Goal: Find specific page/section: Locate a particular part of the current website

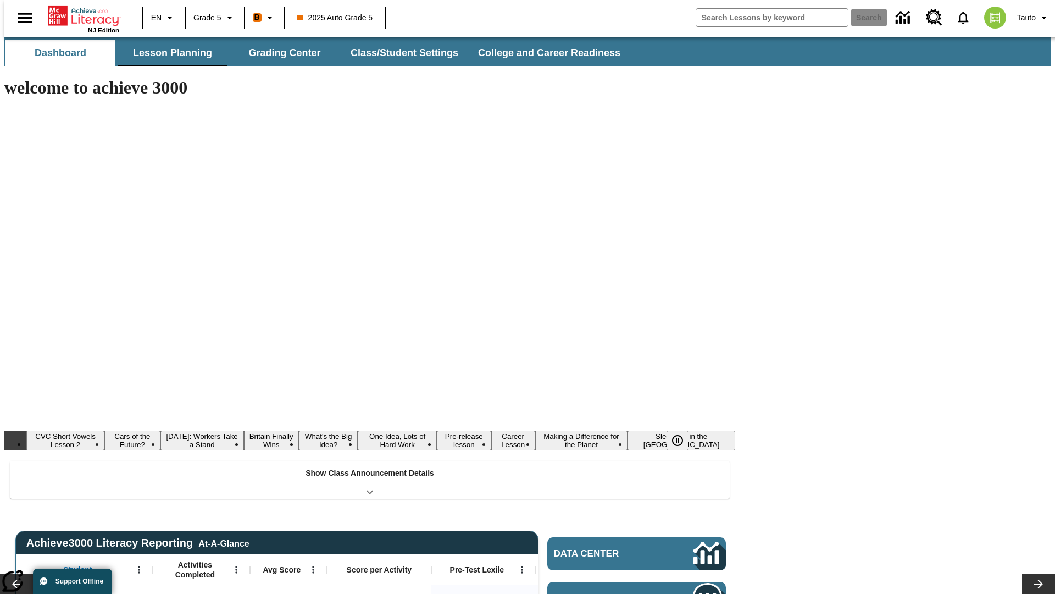
click at [168, 53] on button "Lesson Planning" at bounding box center [173, 53] width 110 height 26
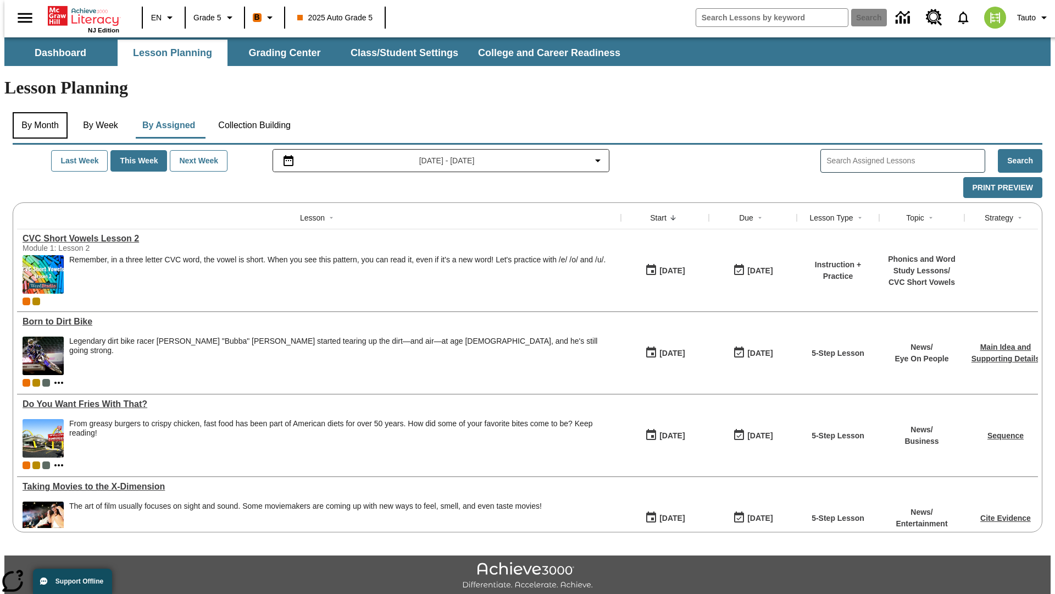
click at [37, 112] on button "By Month" at bounding box center [40, 125] width 55 height 26
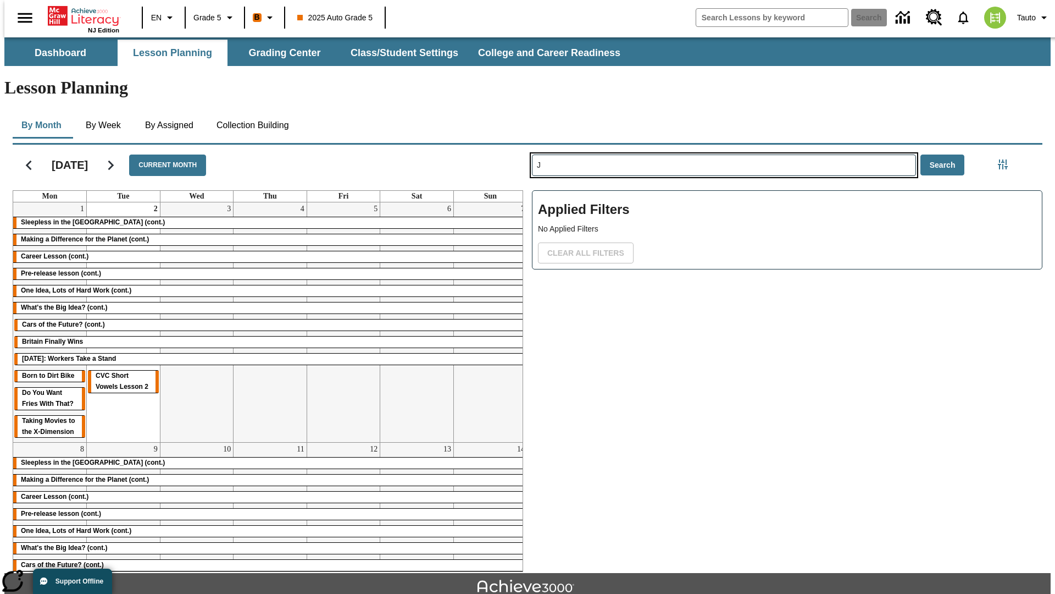
type input "J"
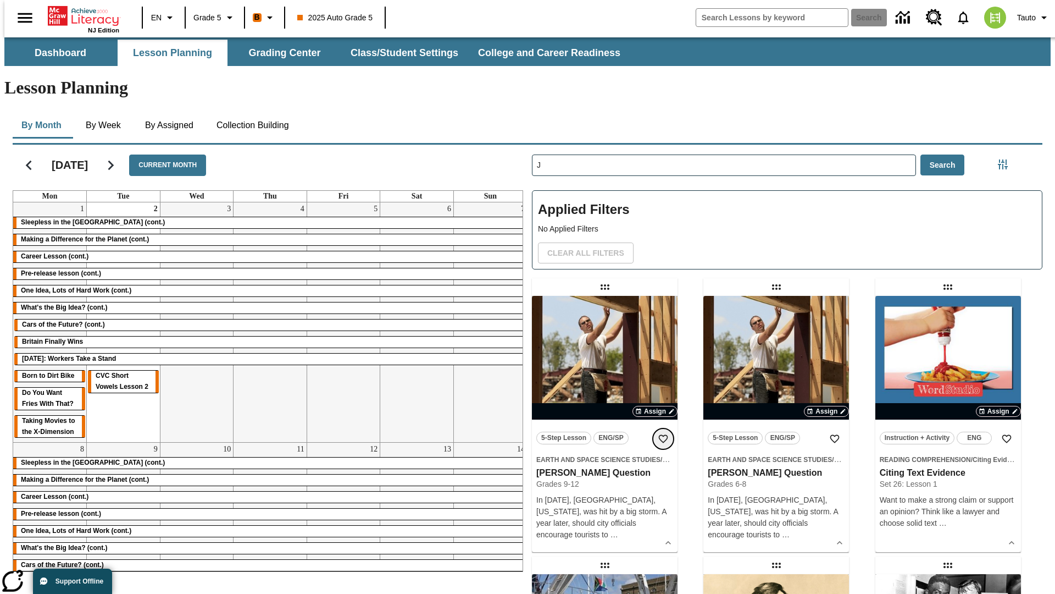
click at [663, 433] on icon "Add to Favorites" at bounding box center [663, 438] width 11 height 11
